Goal: Find specific page/section: Find specific page/section

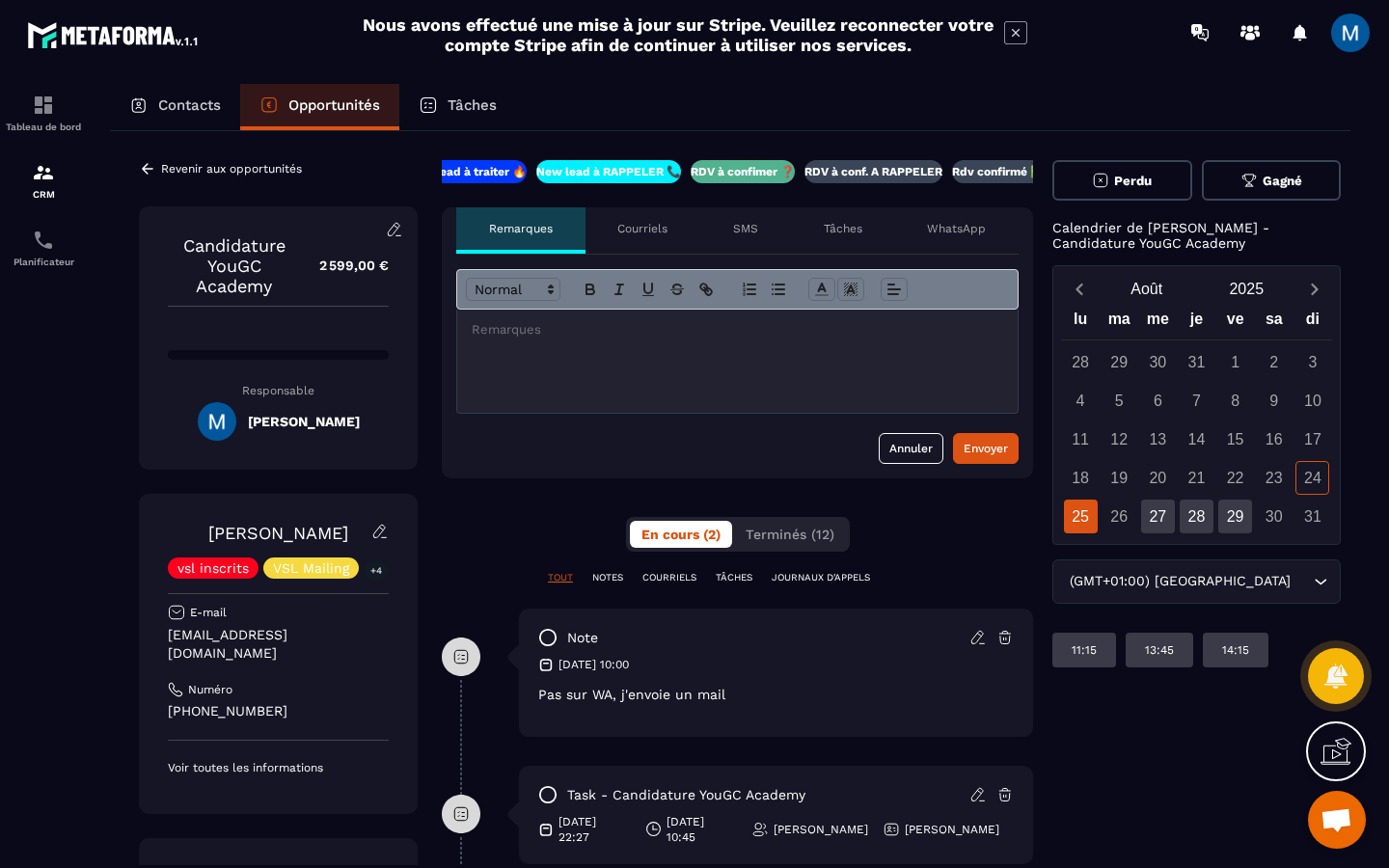
click at [870, 177] on p "RDV à conf. A RAPPELER" at bounding box center [873, 171] width 138 height 16
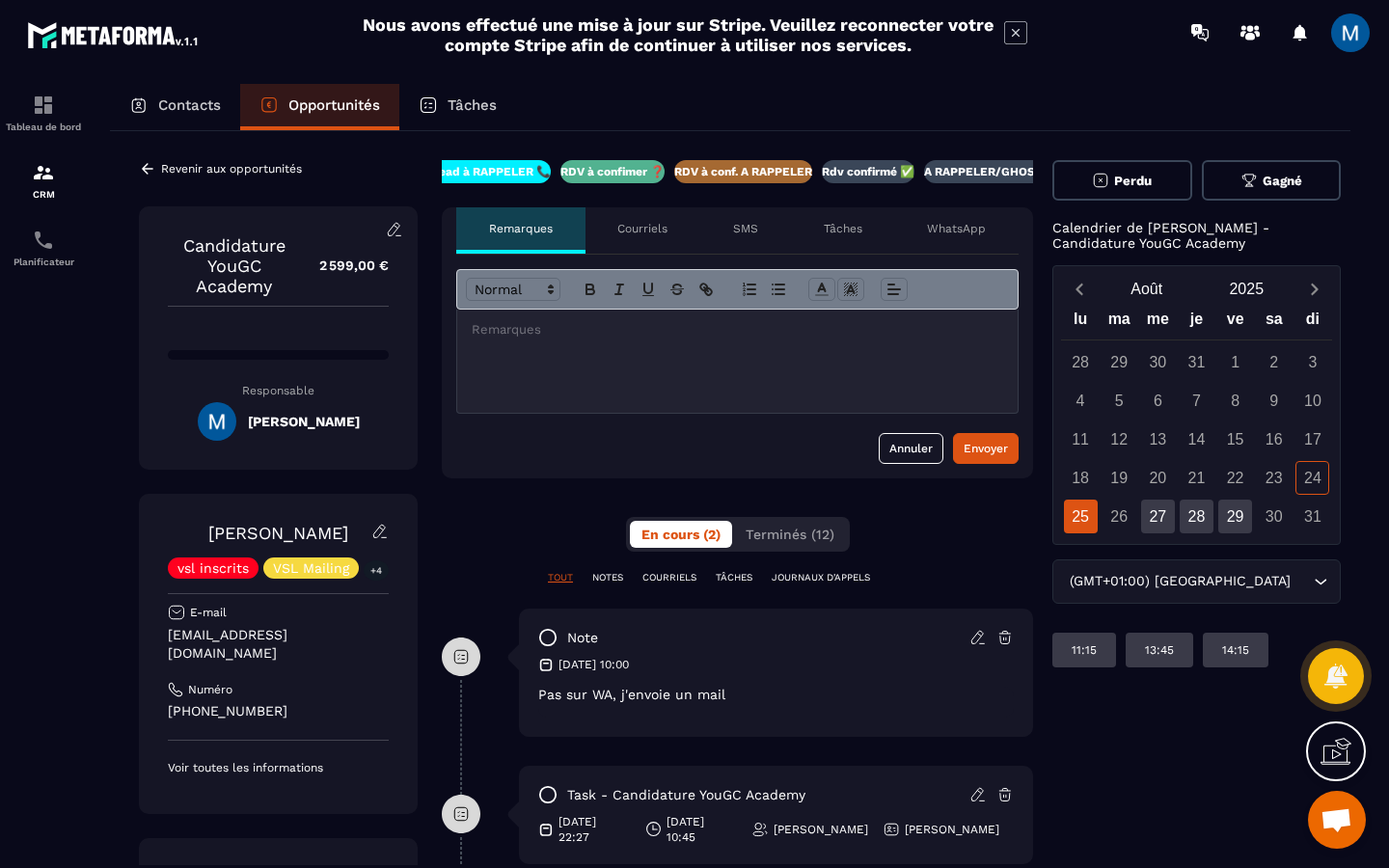
scroll to position [0, 165]
click at [149, 169] on icon at bounding box center [148, 169] width 18 height 18
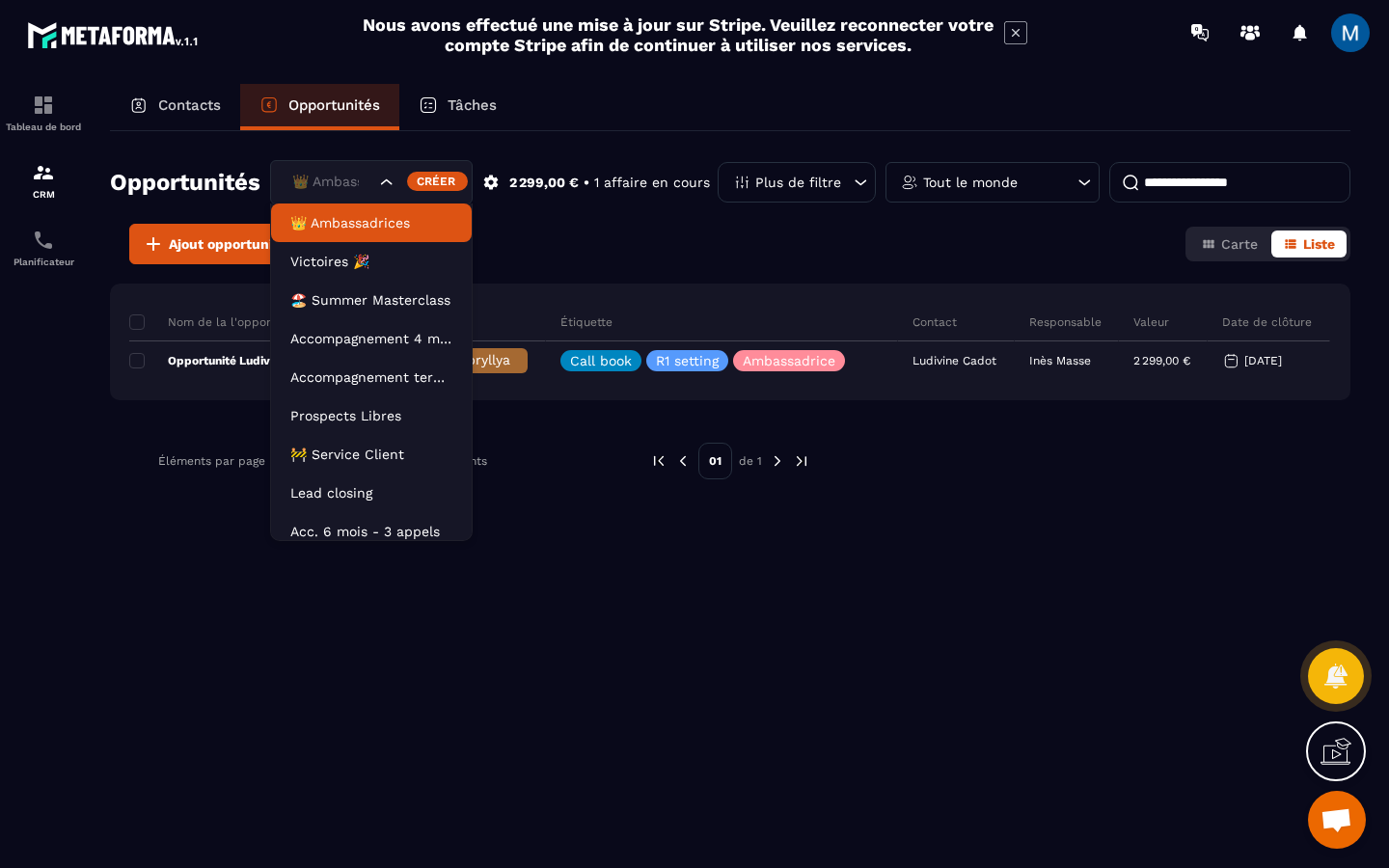
click at [385, 174] on icon "Search for option" at bounding box center [387, 181] width 19 height 19
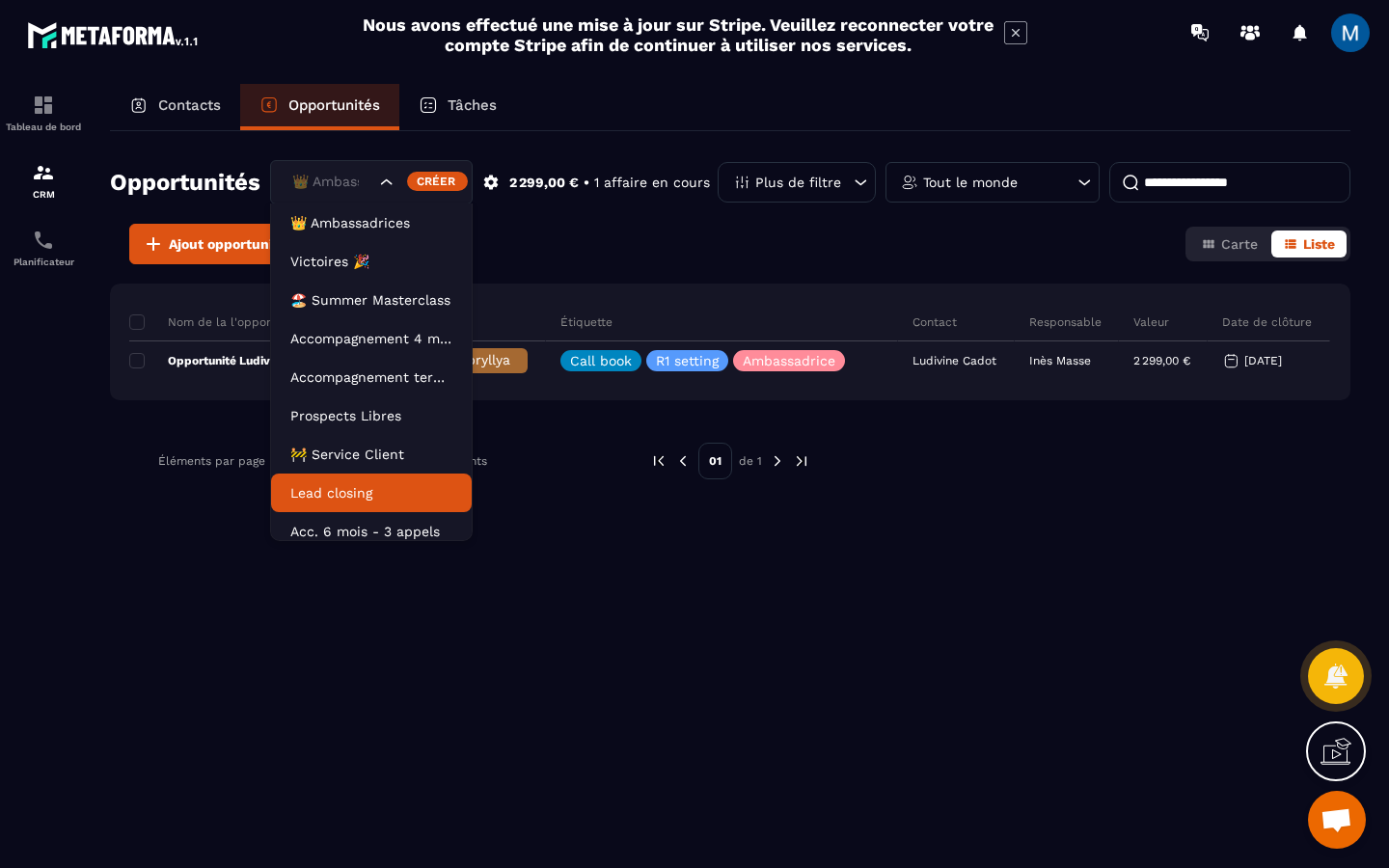
click at [403, 504] on li "Lead closing" at bounding box center [371, 492] width 200 height 39
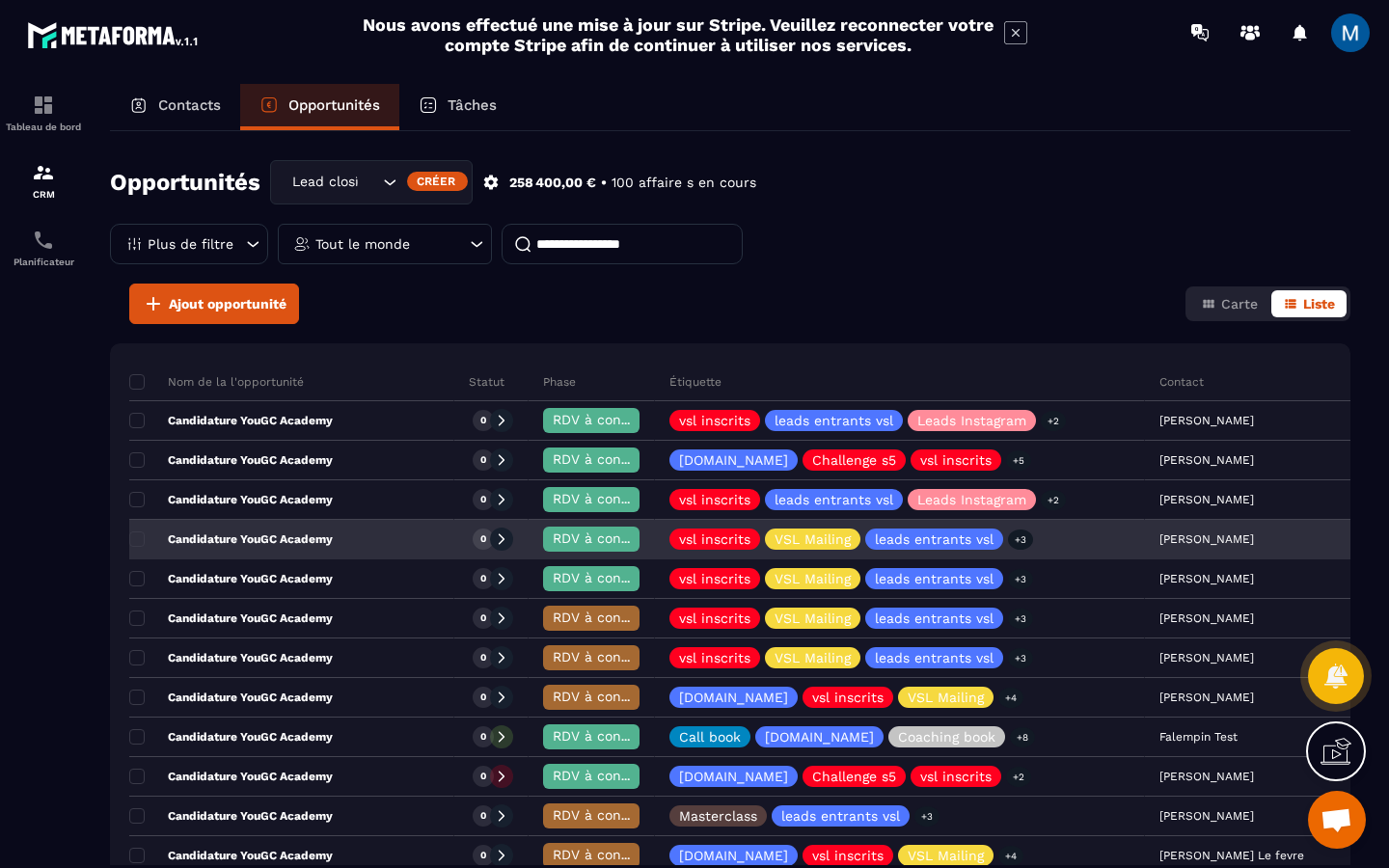
scroll to position [0, 26]
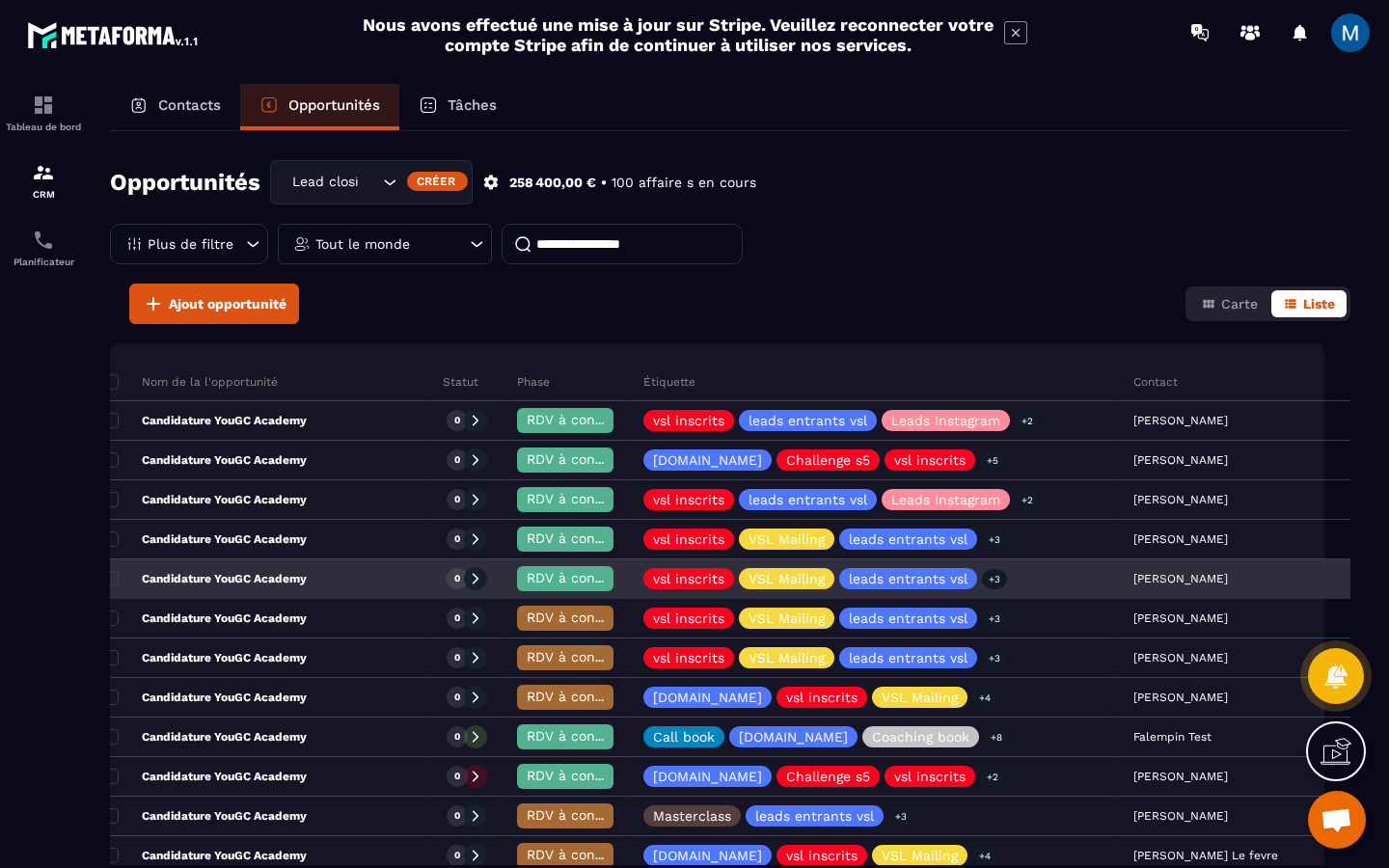
click at [242, 577] on p "Candidature YouGC Academy" at bounding box center [204, 579] width 203 height 16
